Goal: Task Accomplishment & Management: Manage account settings

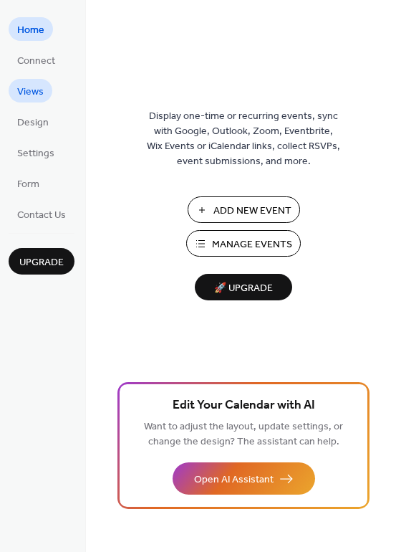
click at [21, 95] on span "Views" at bounding box center [30, 92] width 27 height 15
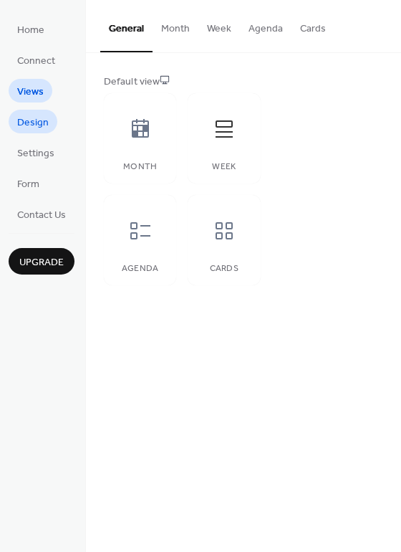
click at [20, 125] on span "Design" at bounding box center [33, 122] width 32 height 15
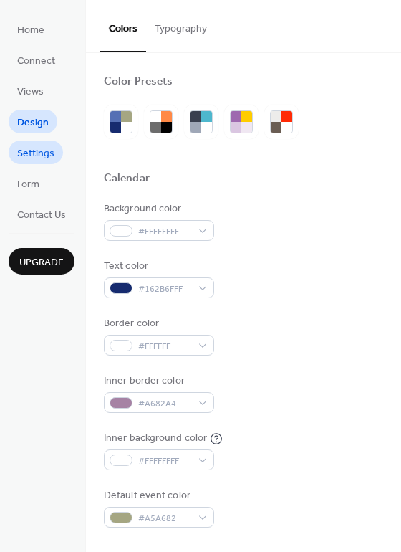
click at [27, 147] on span "Settings" at bounding box center [35, 153] width 37 height 15
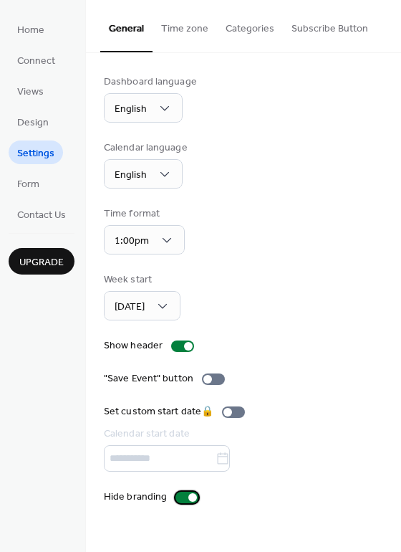
click at [180, 495] on div at bounding box center [187, 497] width 23 height 11
click at [193, 496] on div at bounding box center [187, 497] width 23 height 11
click at [44, 119] on span "Design" at bounding box center [33, 122] width 32 height 15
